Goal: Task Accomplishment & Management: Manage account settings

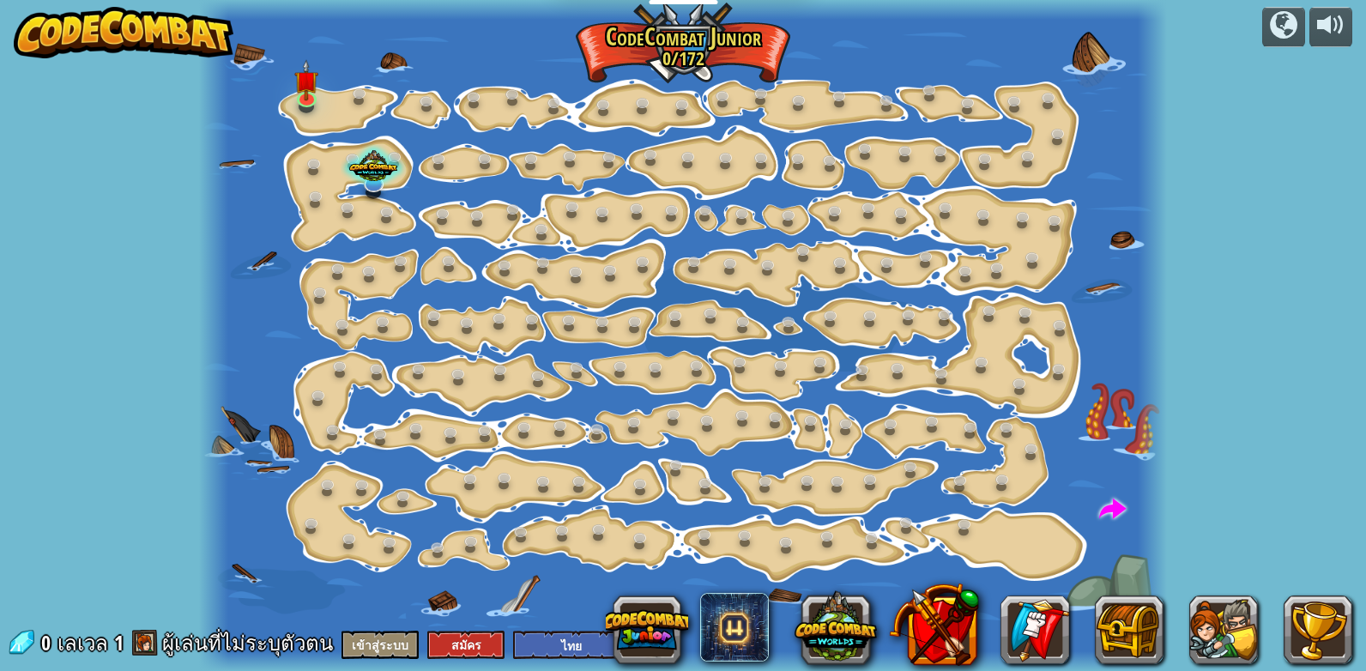
select select "th"
click at [102, 26] on img at bounding box center [124, 32] width 220 height 51
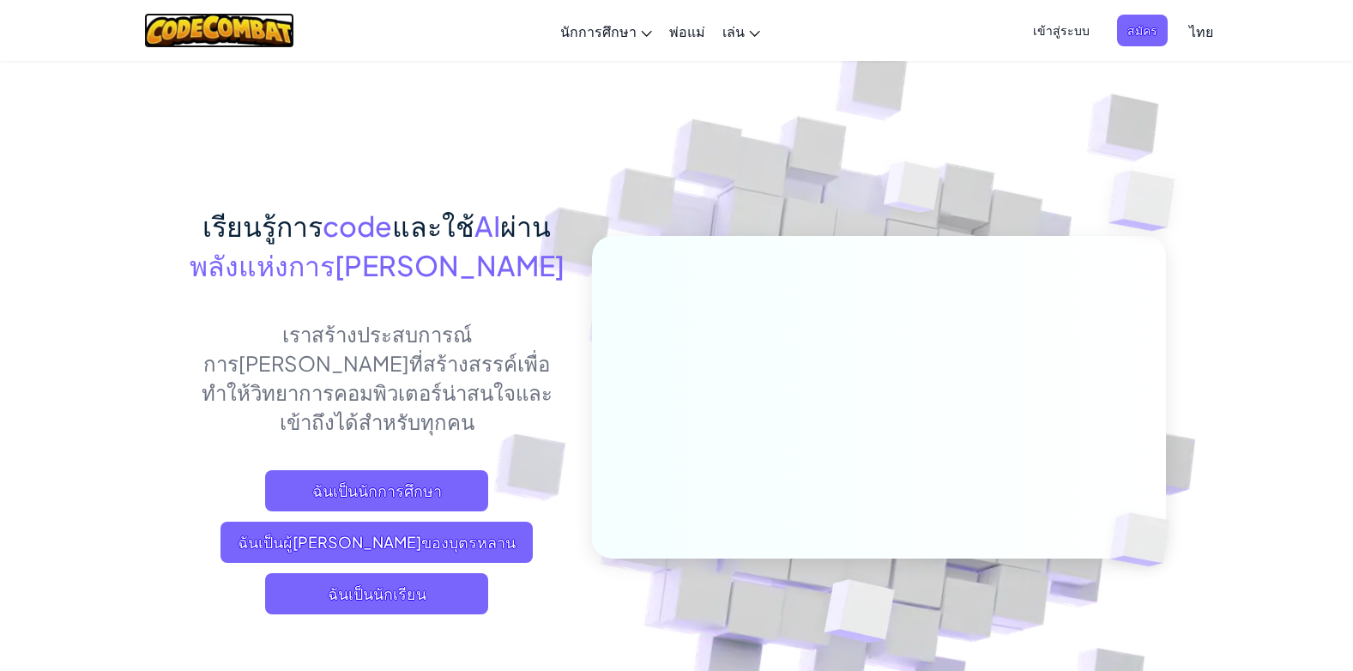
click at [239, 24] on img at bounding box center [219, 30] width 150 height 35
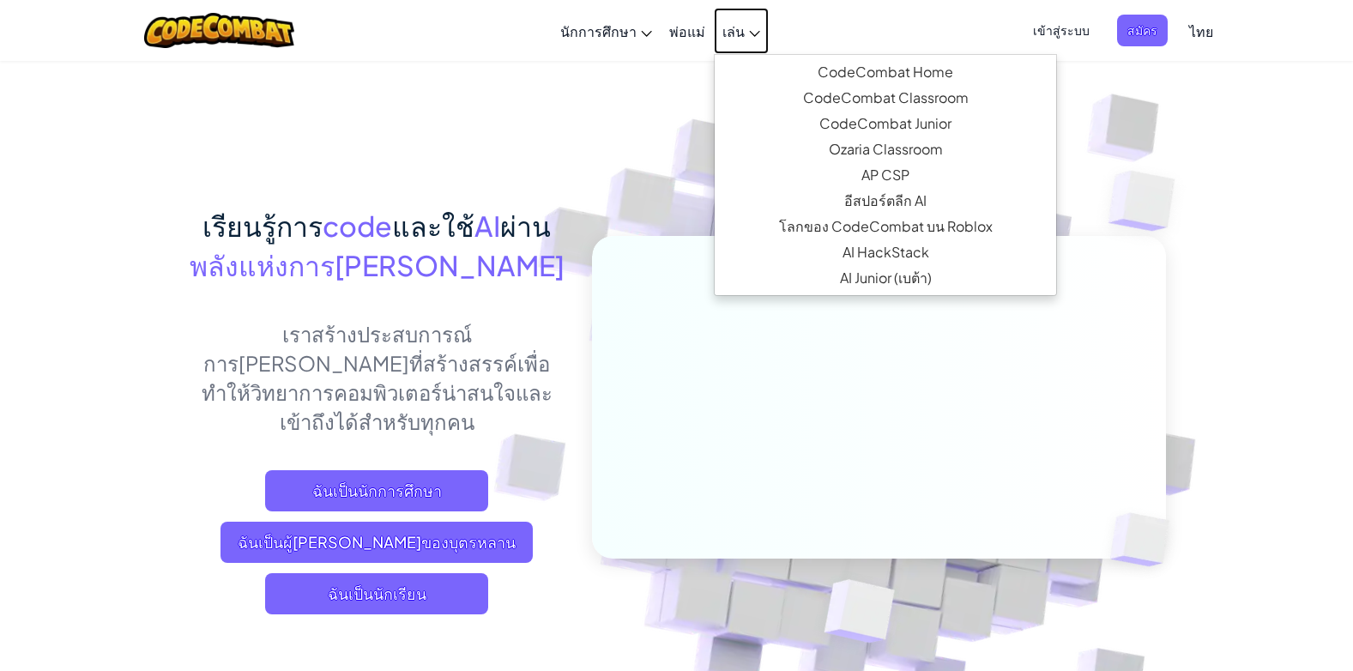
click at [757, 35] on icon at bounding box center [754, 34] width 11 height 6
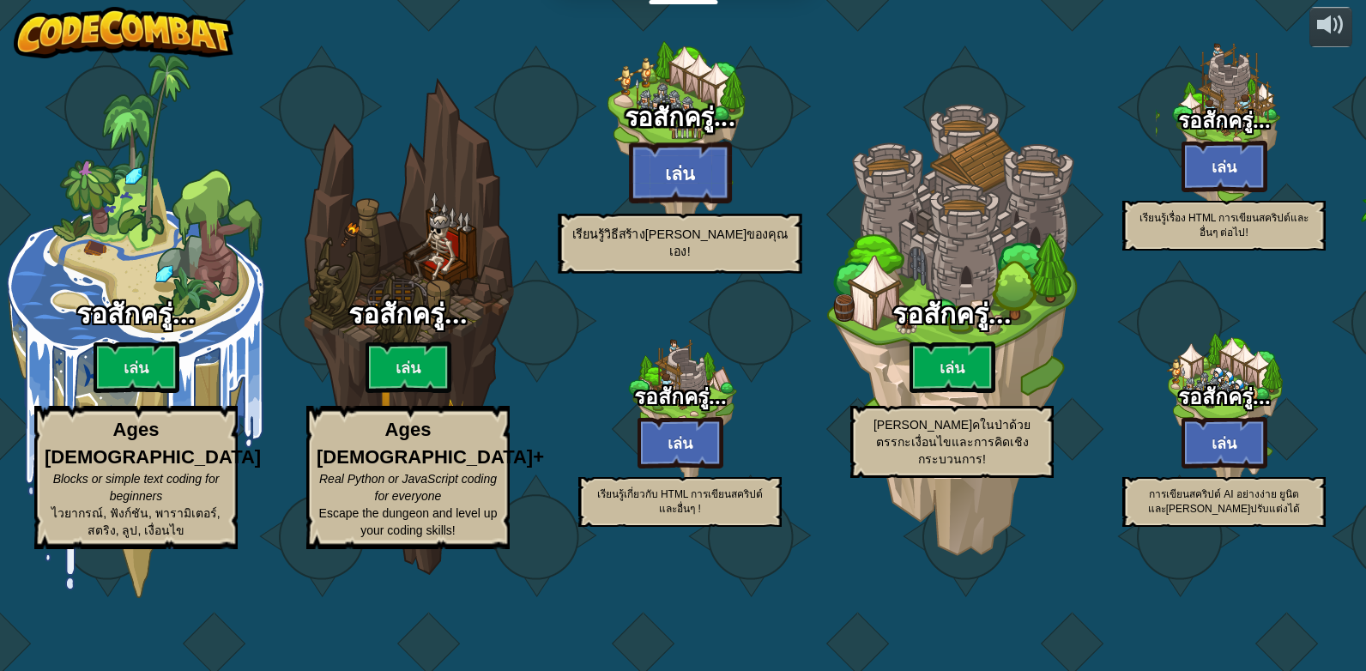
select select "th"
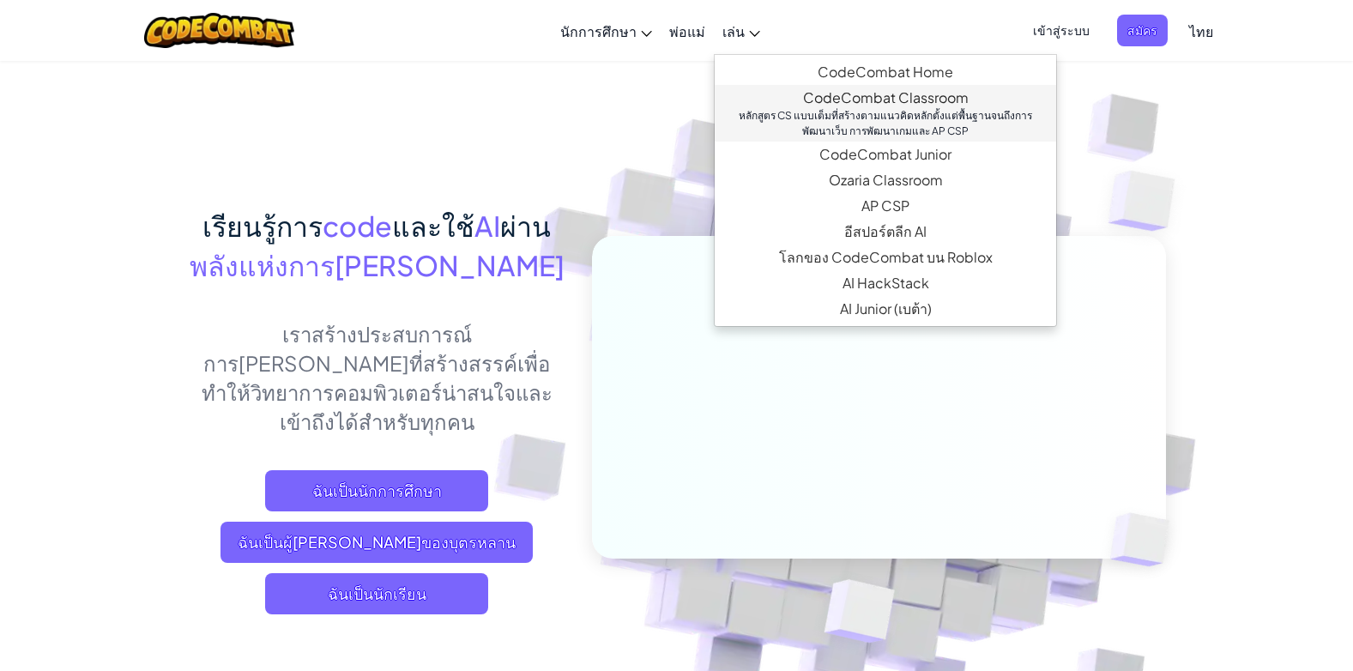
click at [841, 104] on link "CodeCombat Classroom หลักสูตร CS แบบเต็มที่สร้างตามแนวคิดหลักตั้งแต่พื้นฐานจนถึ…" at bounding box center [885, 113] width 341 height 57
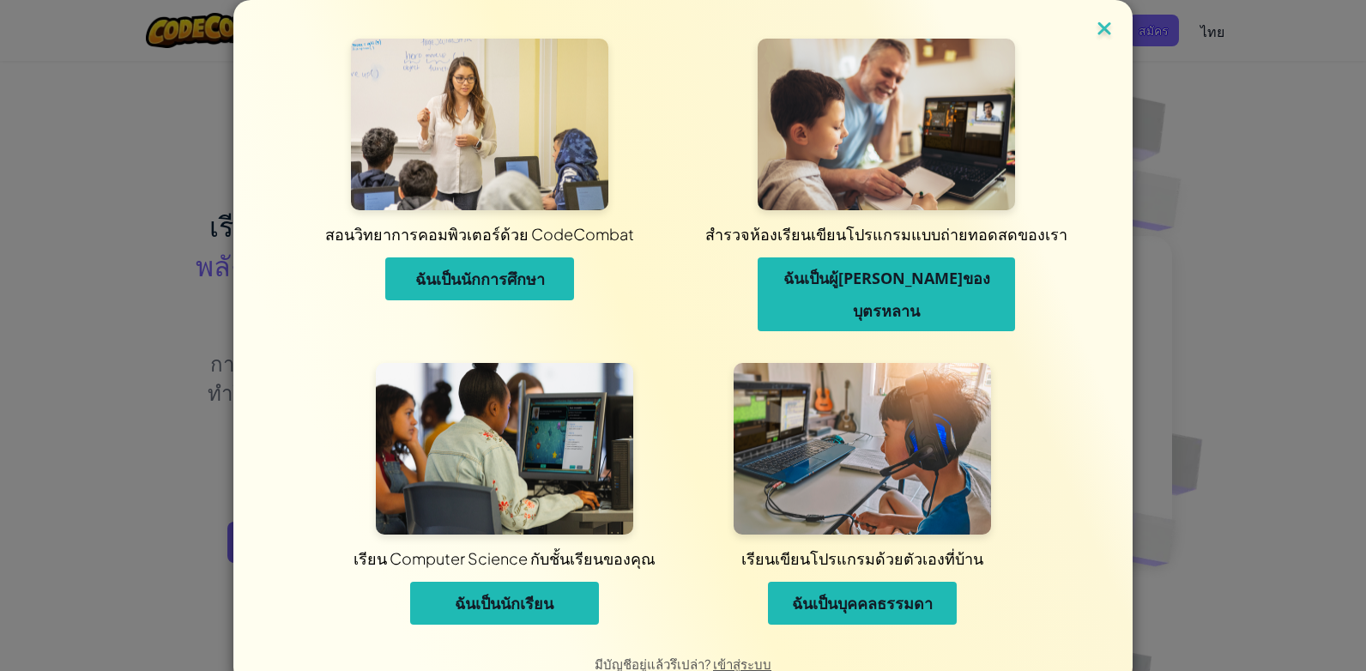
click at [1098, 30] on img at bounding box center [1104, 30] width 22 height 26
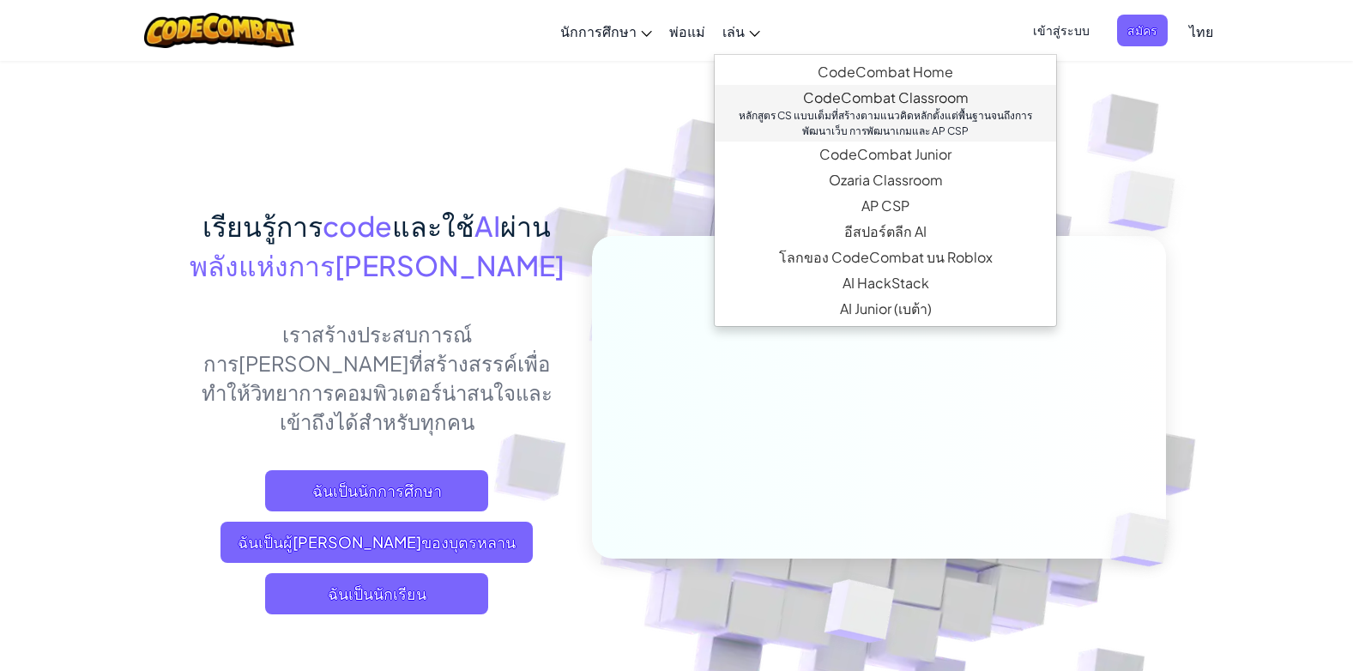
click at [853, 108] on div "หลักสูตร CS แบบเต็มที่สร้างตามแนวคิดหลักตั้งแต่พื้นฐานจนถึงการพัฒนาเว็บ การพัฒน…" at bounding box center [885, 123] width 307 height 31
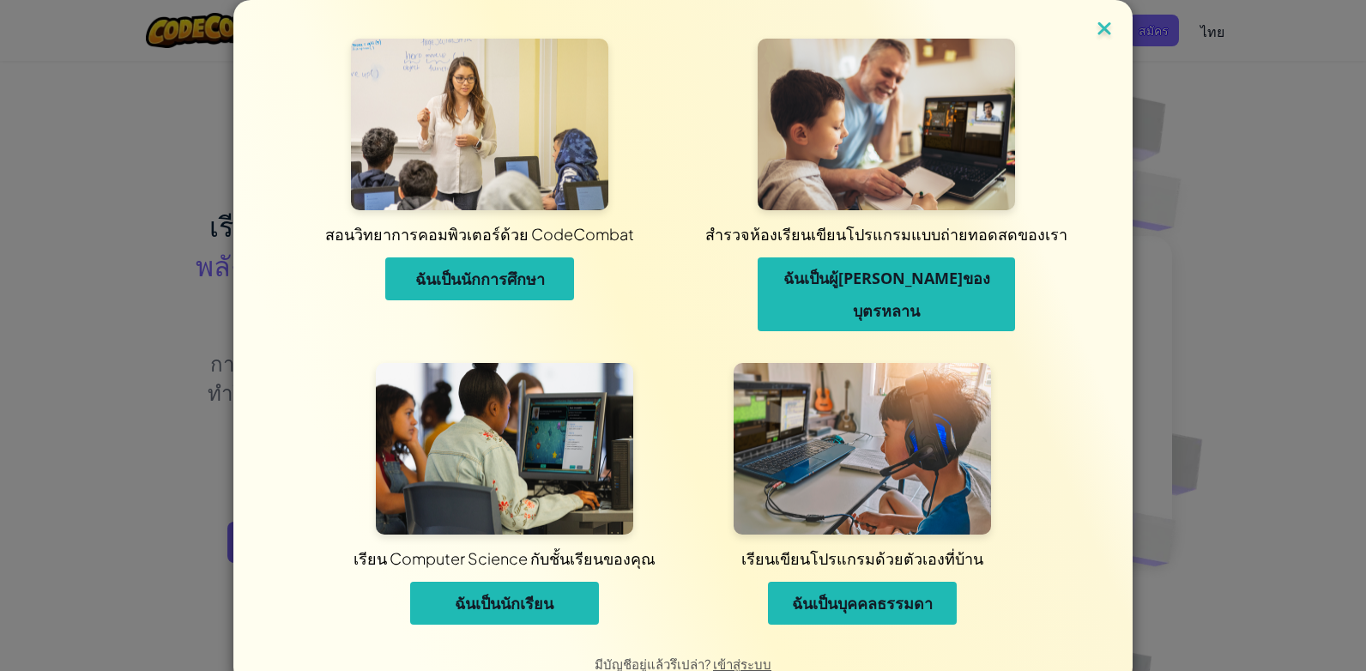
click at [1094, 23] on img at bounding box center [1104, 30] width 22 height 26
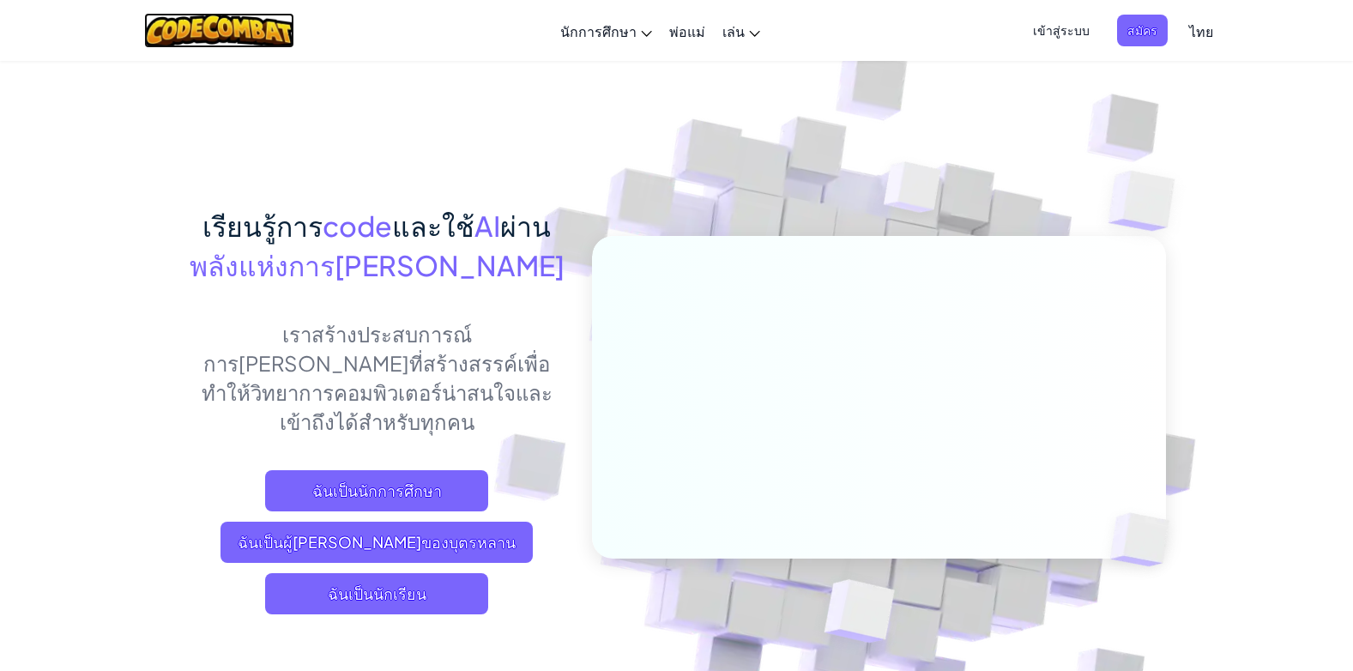
click at [220, 16] on img at bounding box center [219, 30] width 150 height 35
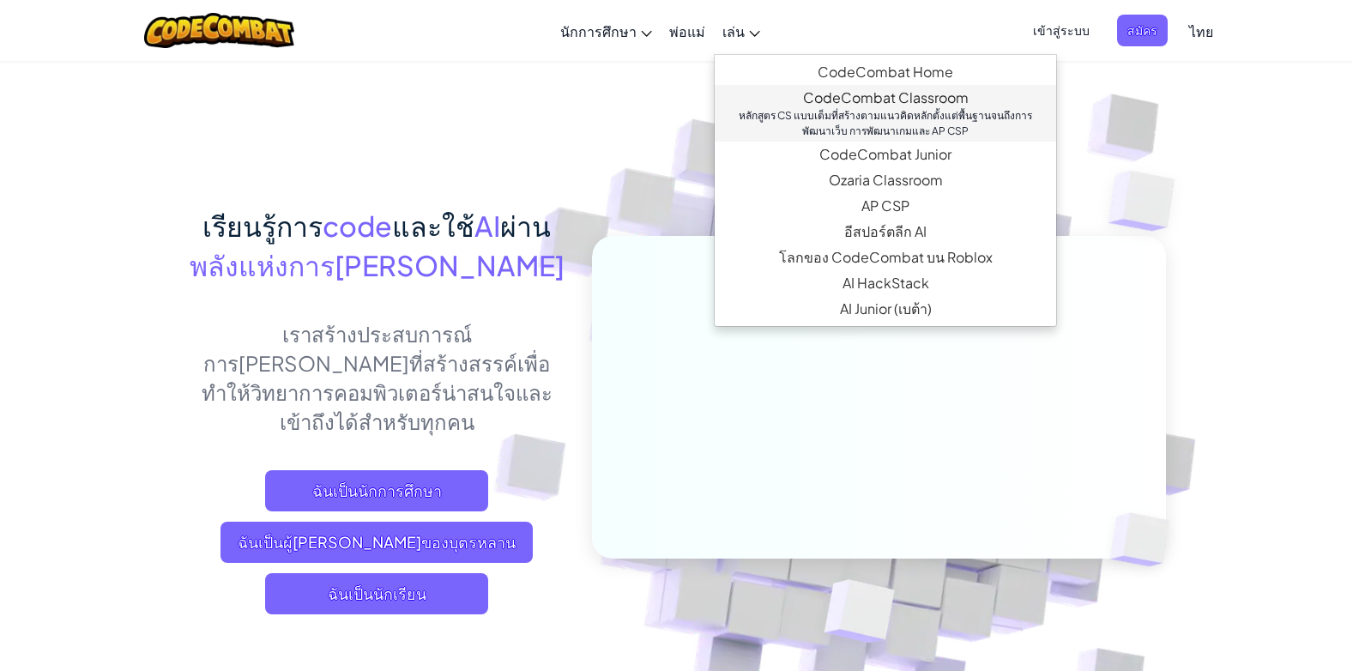
click at [817, 110] on div "หลักสูตร CS แบบเต็มที่สร้างตามแนวคิดหลักตั้งแต่พื้นฐานจนถึงการพัฒนาเว็บ การพัฒน…" at bounding box center [885, 123] width 307 height 31
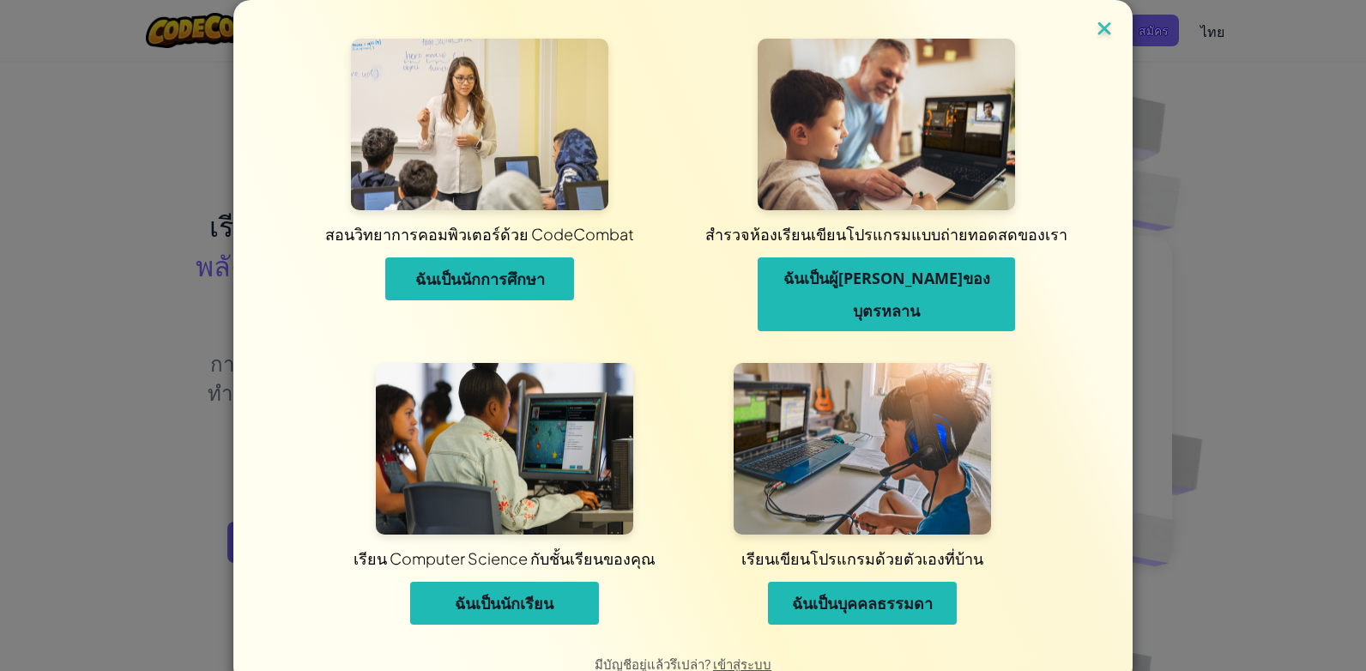
click at [1093, 20] on img at bounding box center [1104, 30] width 22 height 26
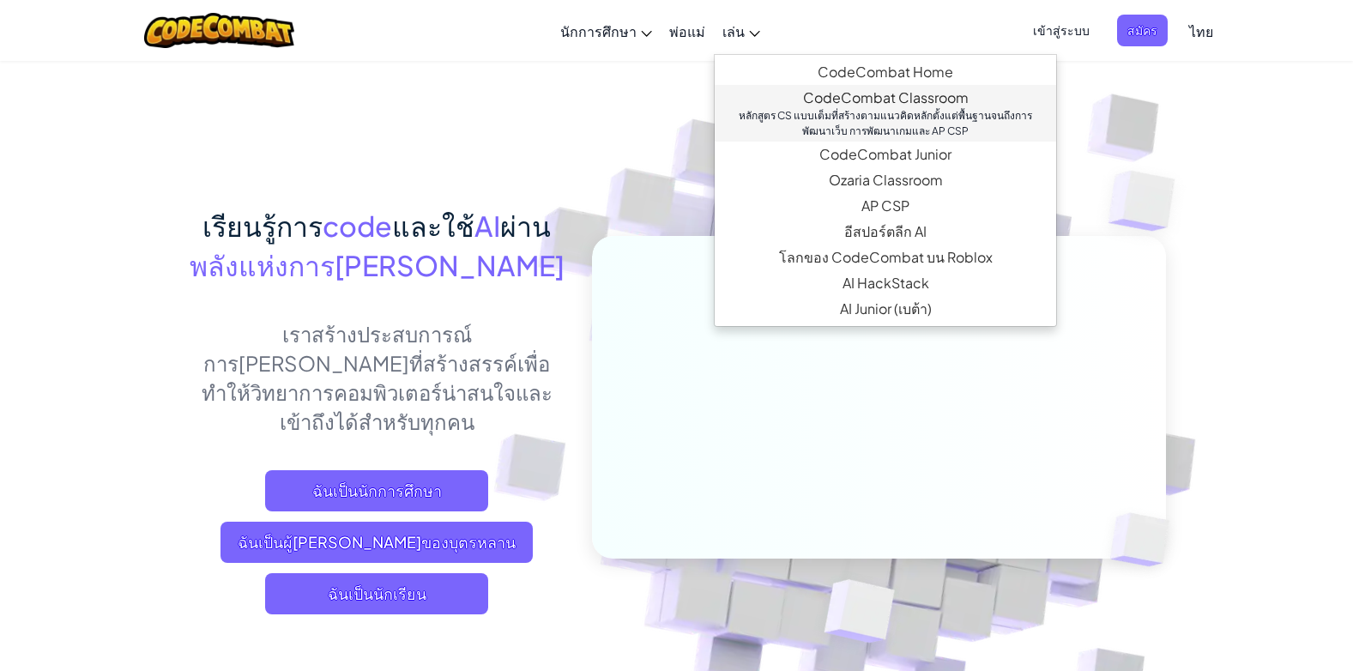
click at [843, 132] on div "หลักสูตร CS แบบเต็มที่สร้างตามแนวคิดหลักตั้งแต่พื้นฐานจนถึงการพัฒนาเว็บ การพัฒน…" at bounding box center [885, 123] width 307 height 31
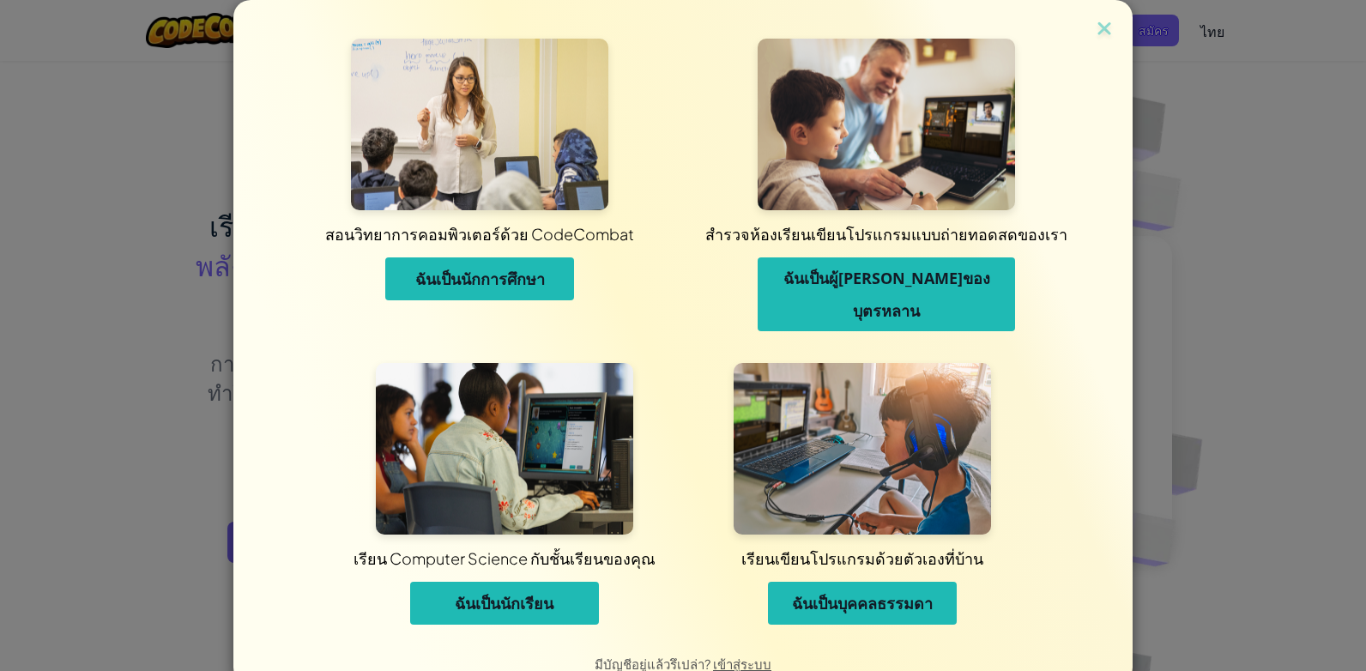
click at [1227, 305] on div "สอนวิทยาการคอมพิวเตอร์ด้วย CodeCombat ฉันเป็นนักการศึกษา สำรวจห้องเรียนเขียนโปร…" at bounding box center [683, 335] width 1366 height 671
click at [1107, 28] on img at bounding box center [1104, 30] width 22 height 26
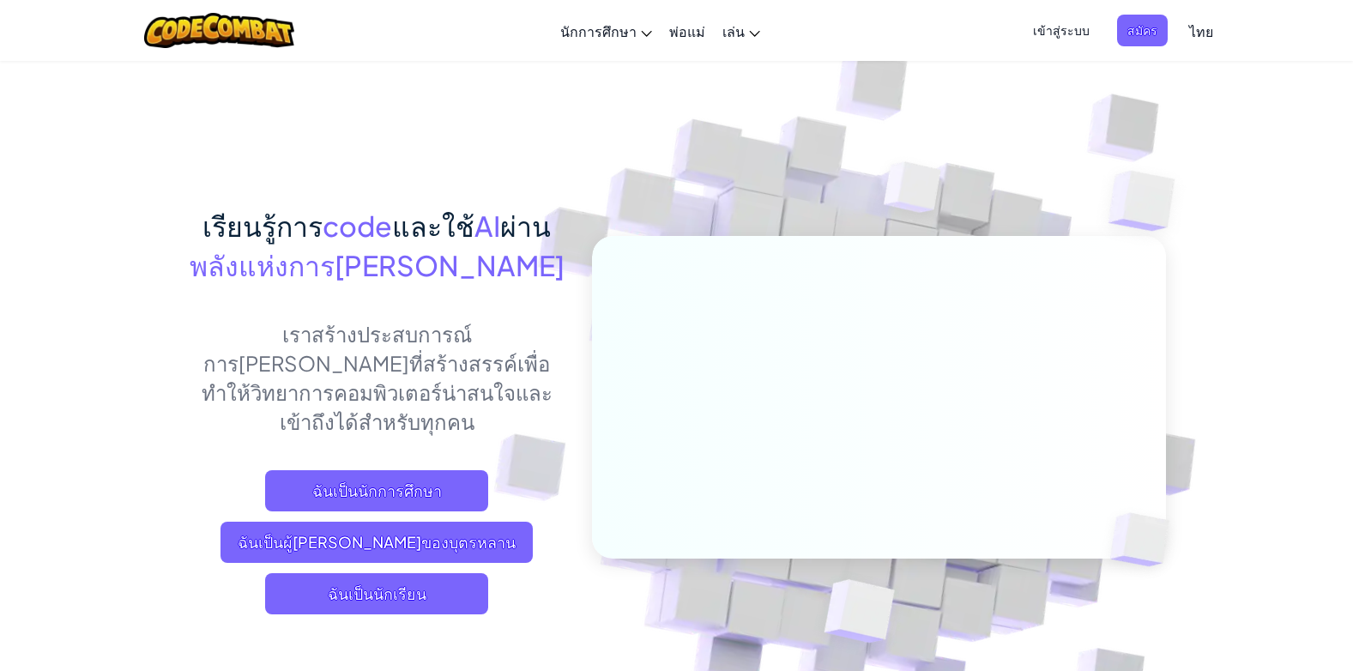
click at [1067, 32] on span "เข้าสู่ระบบ" at bounding box center [1060, 31] width 77 height 32
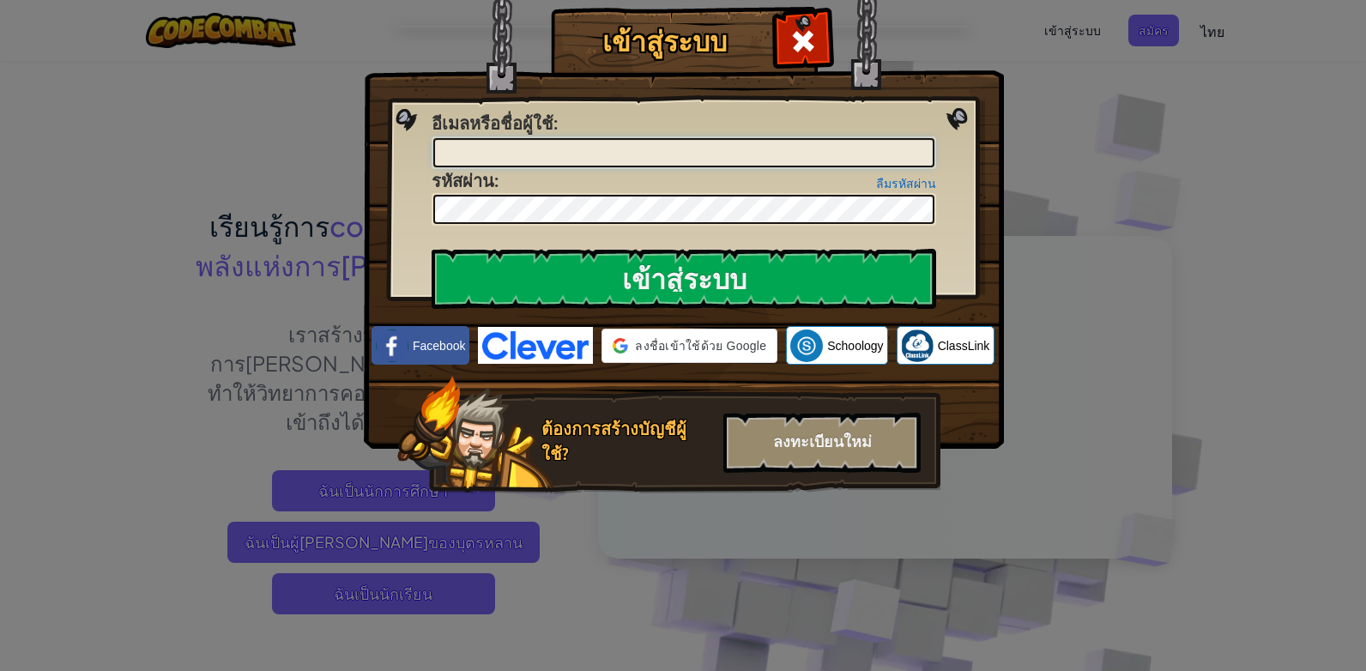
type input "[EMAIL_ADDRESS][DOMAIN_NAME]"
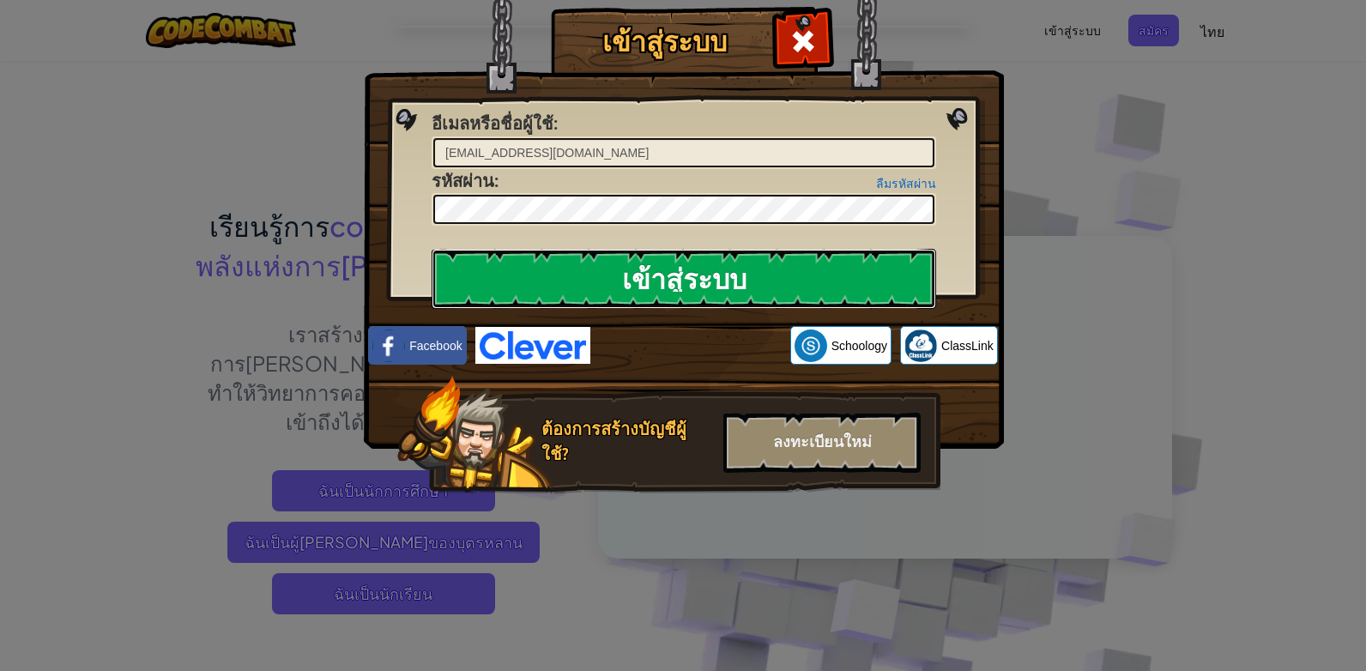
click at [826, 271] on input "เข้าสู่ระบบ" at bounding box center [683, 279] width 504 height 60
